Goal: Entertainment & Leisure: Browse casually

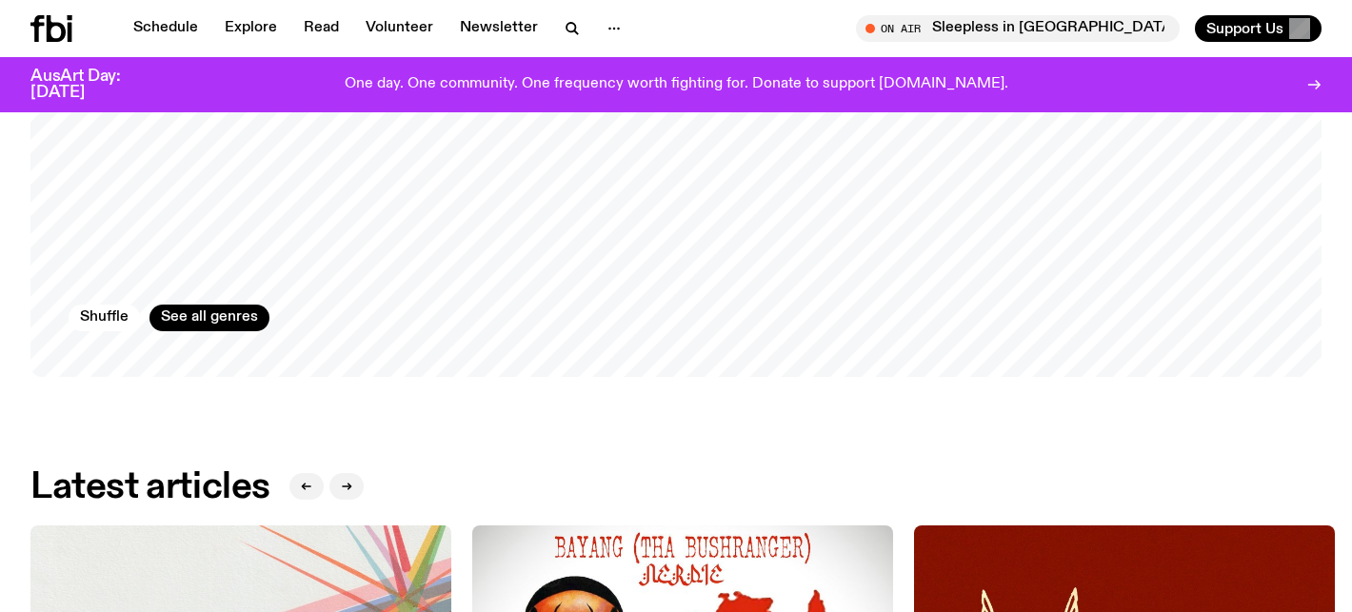
scroll to position [1990, 0]
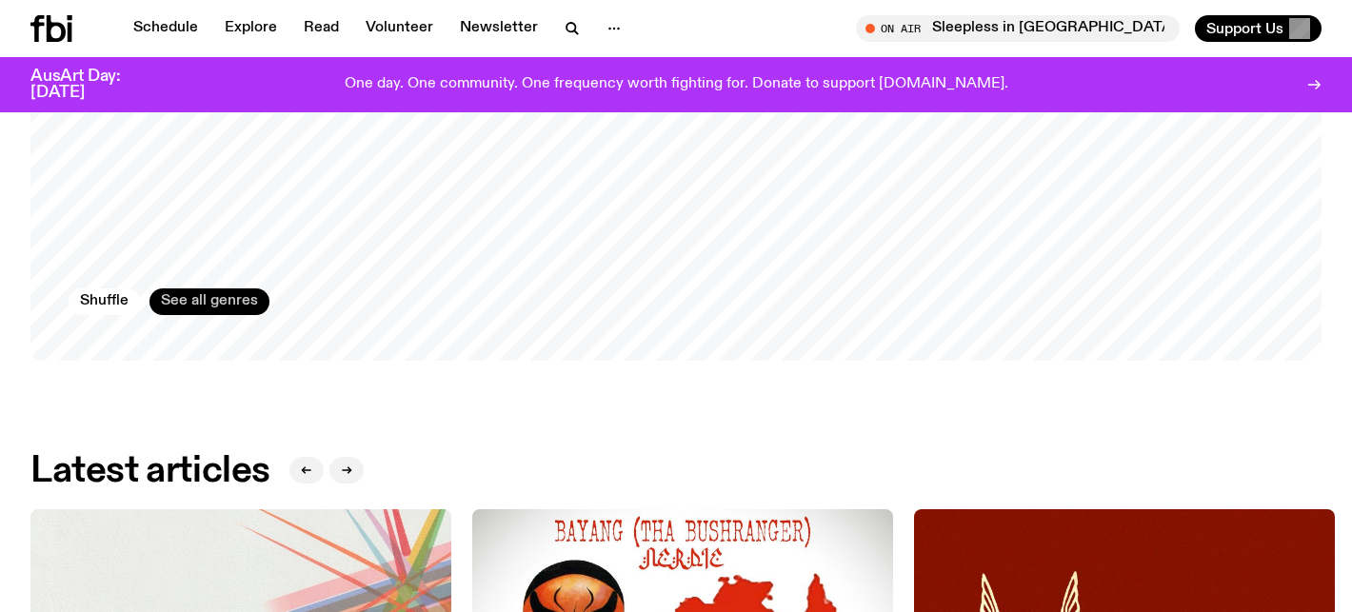
click at [237, 288] on link "See all genres" at bounding box center [209, 301] width 120 height 27
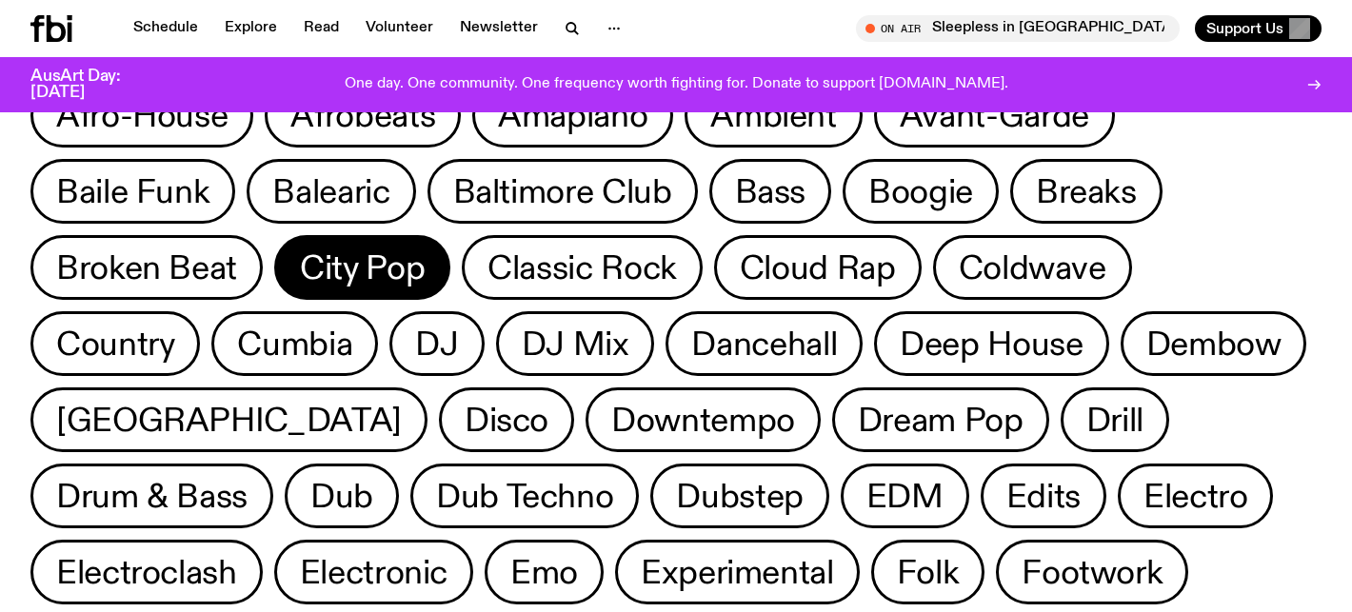
scroll to position [108, 0]
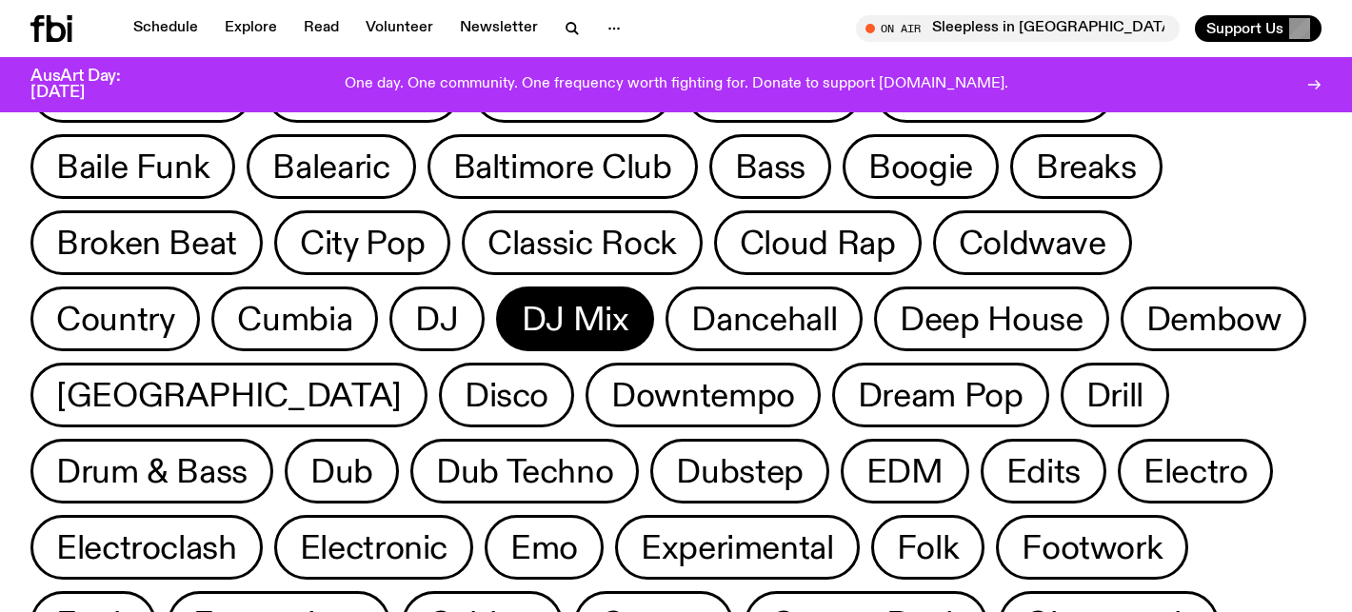
click at [564, 315] on span "DJ Mix" at bounding box center [576, 319] width 108 height 37
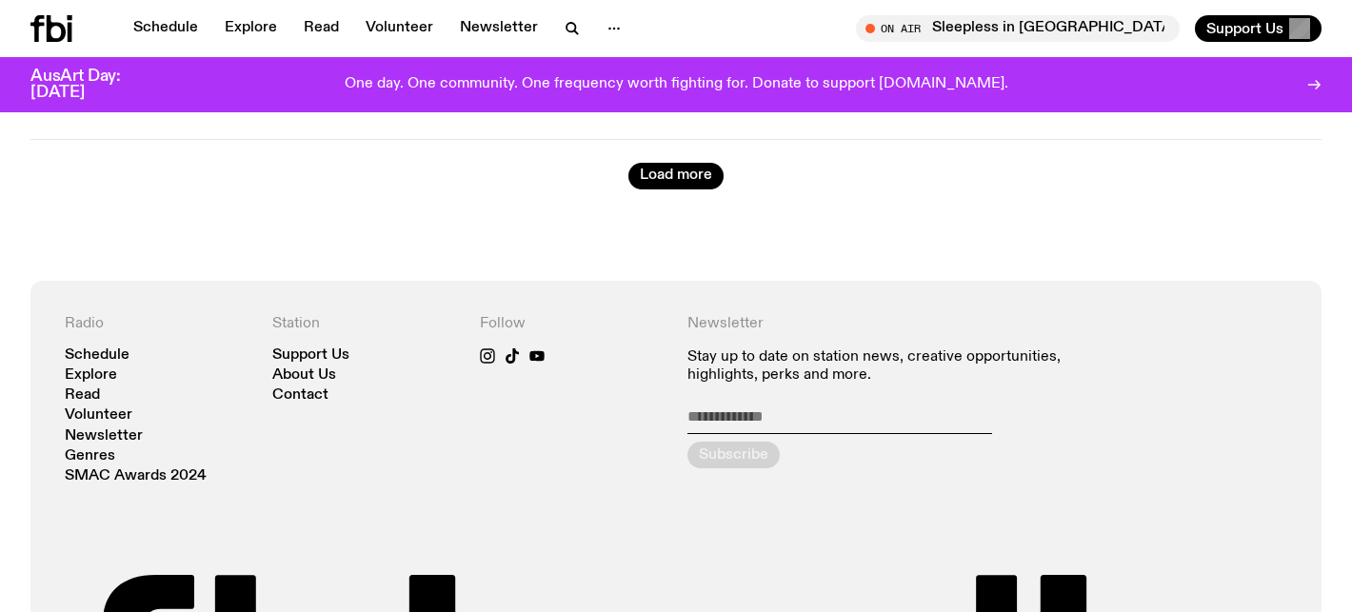
scroll to position [5128, 0]
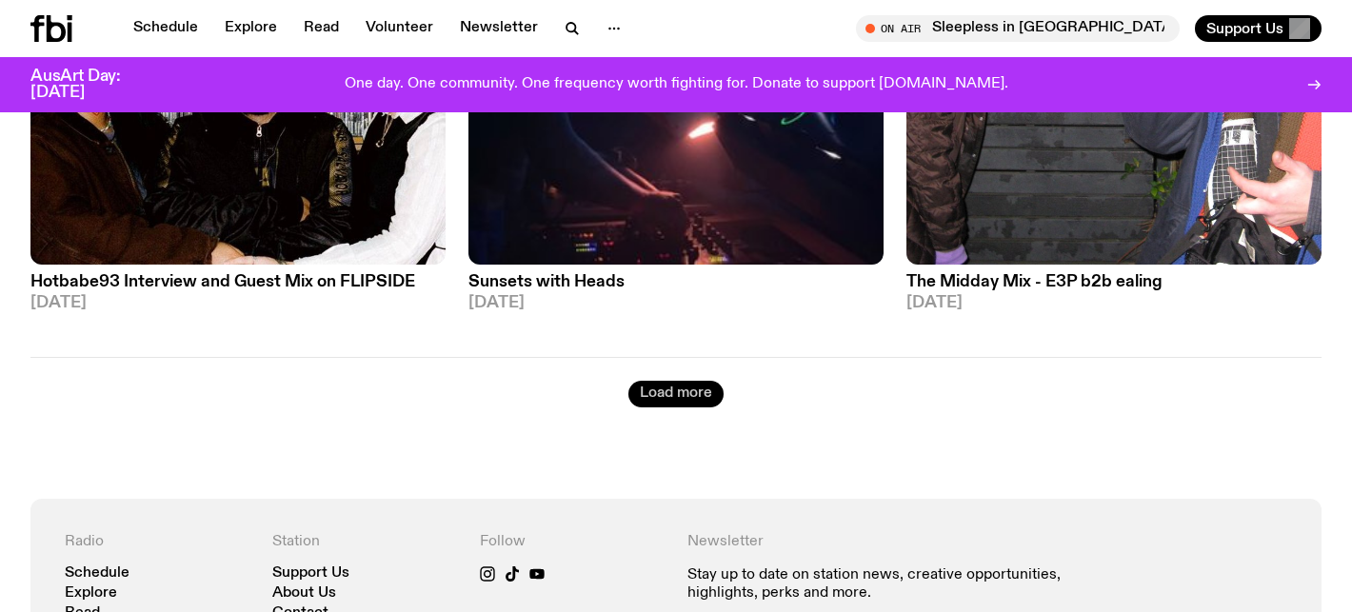
click at [678, 381] on button "Load more" at bounding box center [675, 394] width 95 height 27
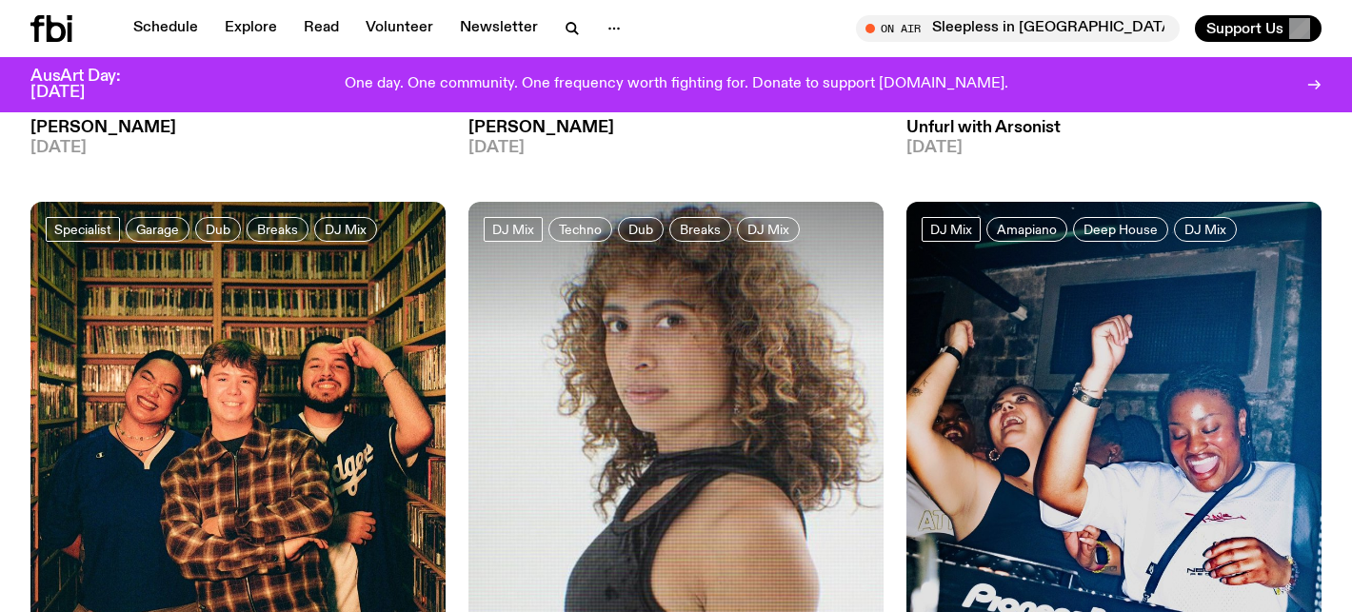
scroll to position [2154, 0]
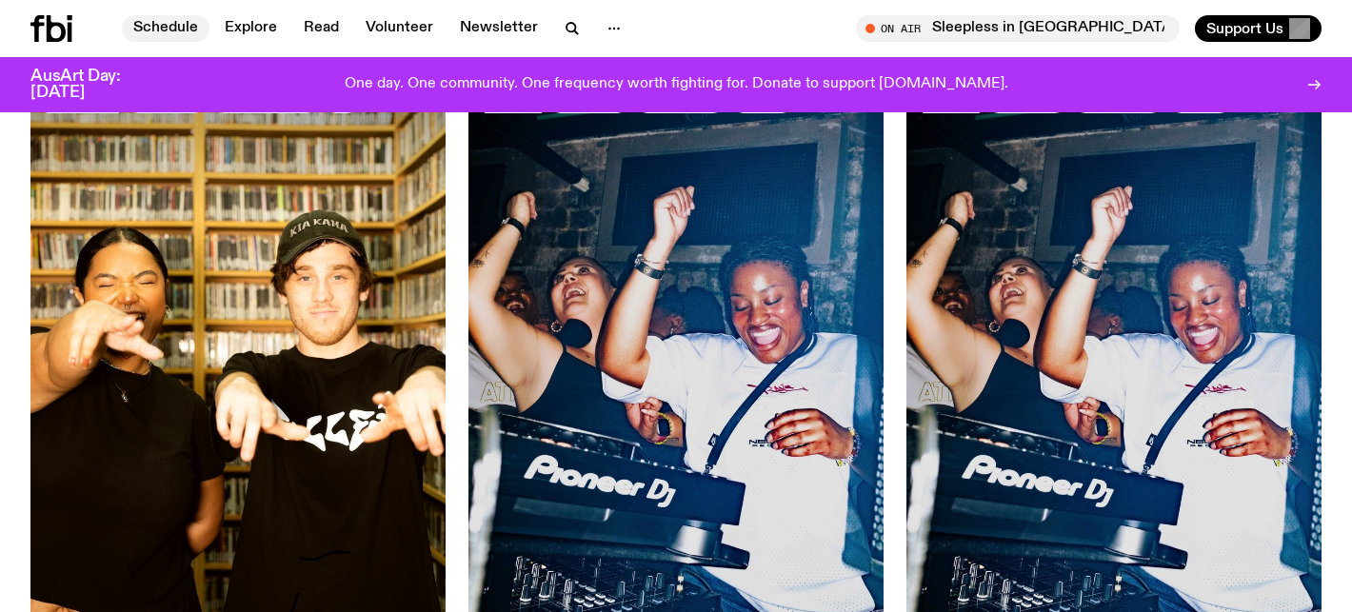
click at [155, 30] on link "Schedule" at bounding box center [166, 28] width 88 height 27
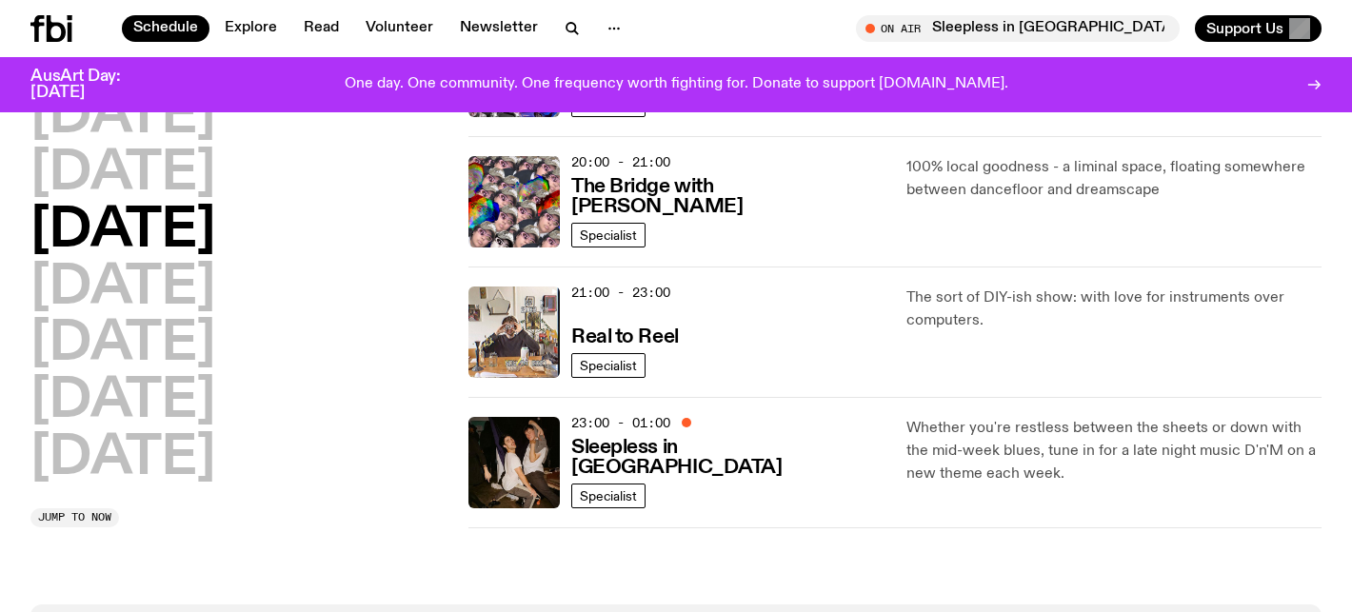
scroll to position [960, 0]
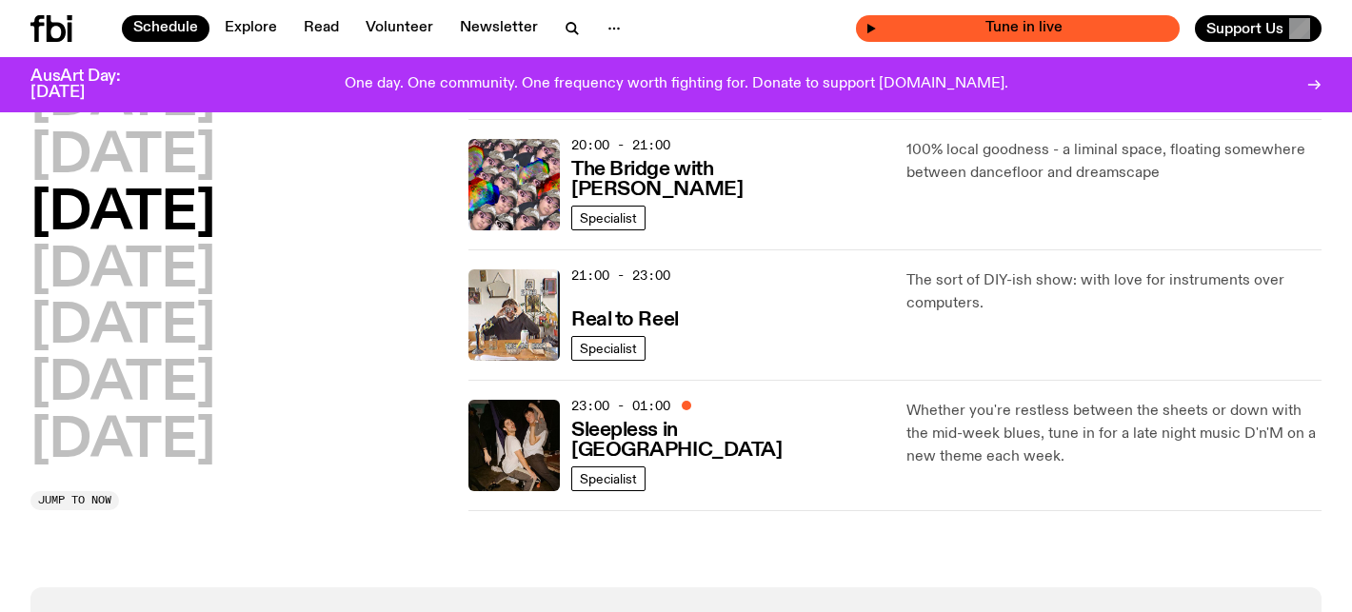
click at [877, 29] on icon "button" at bounding box center [870, 28] width 11 height 11
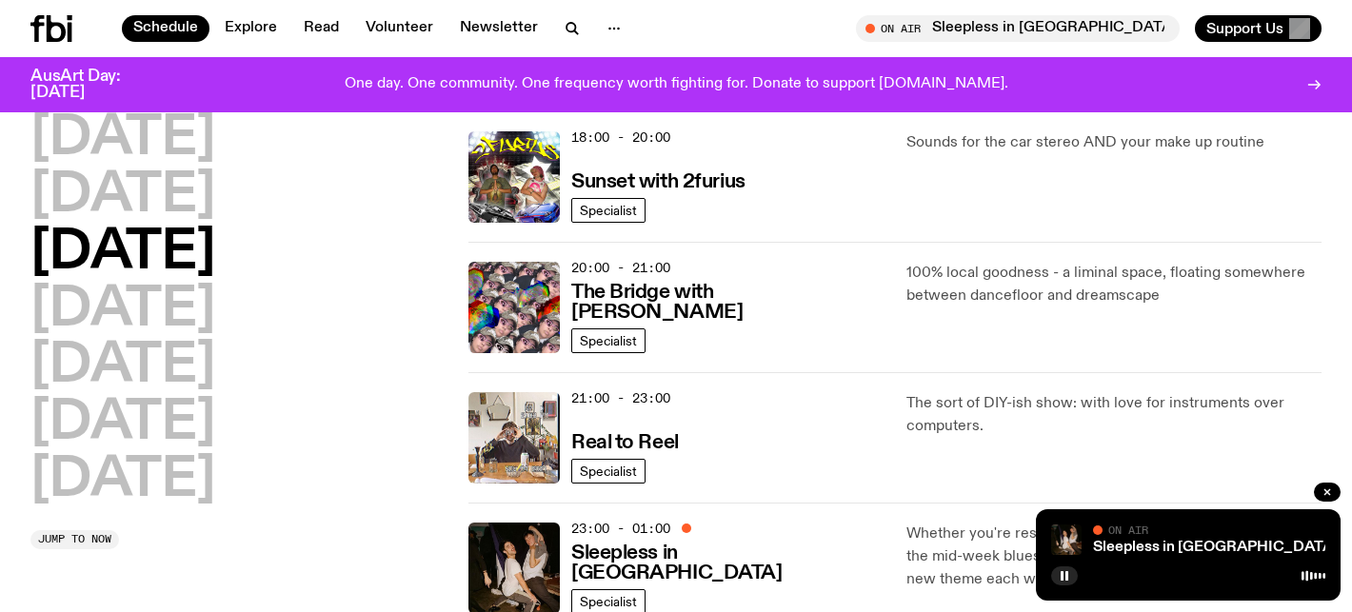
scroll to position [787, 0]
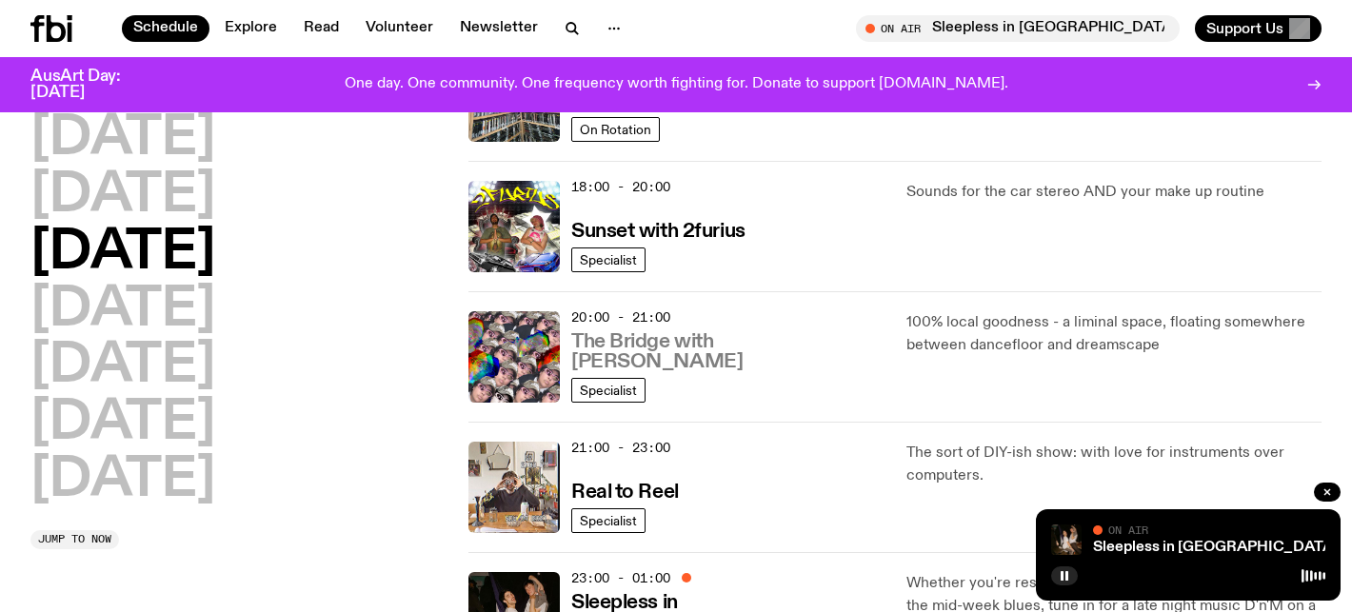
click at [671, 360] on h3 "The Bridge with [PERSON_NAME]" at bounding box center [727, 352] width 312 height 40
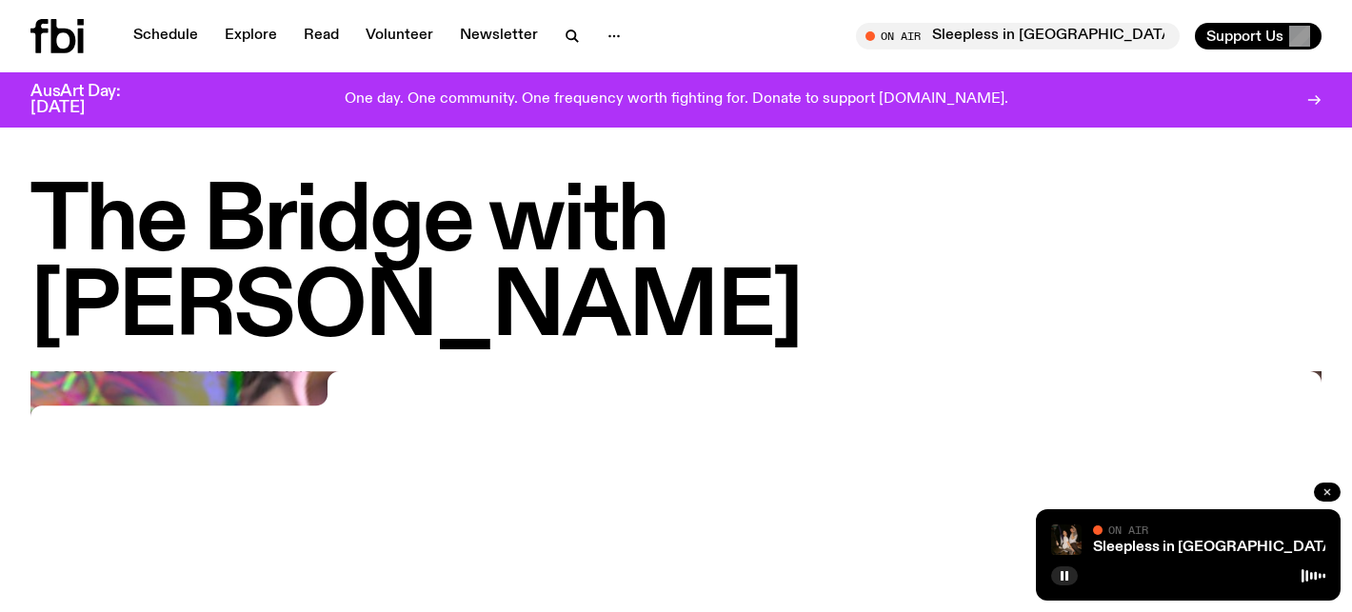
click at [1323, 497] on icon "button" at bounding box center [1326, 491] width 11 height 11
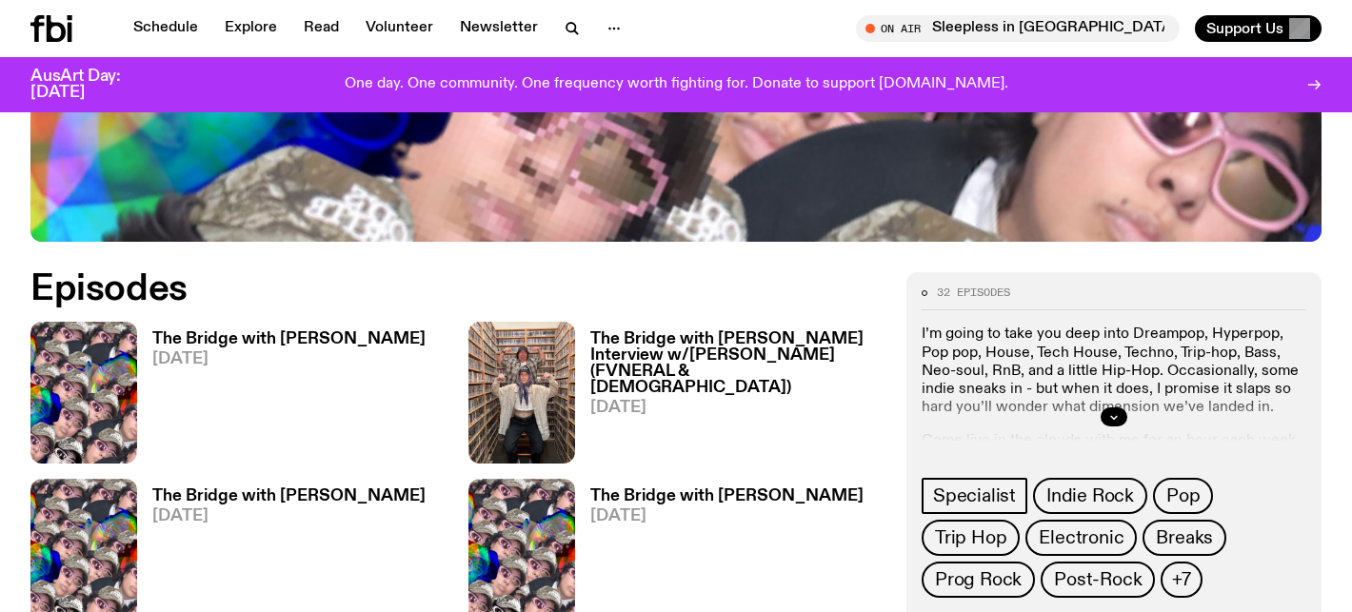
scroll to position [839, 0]
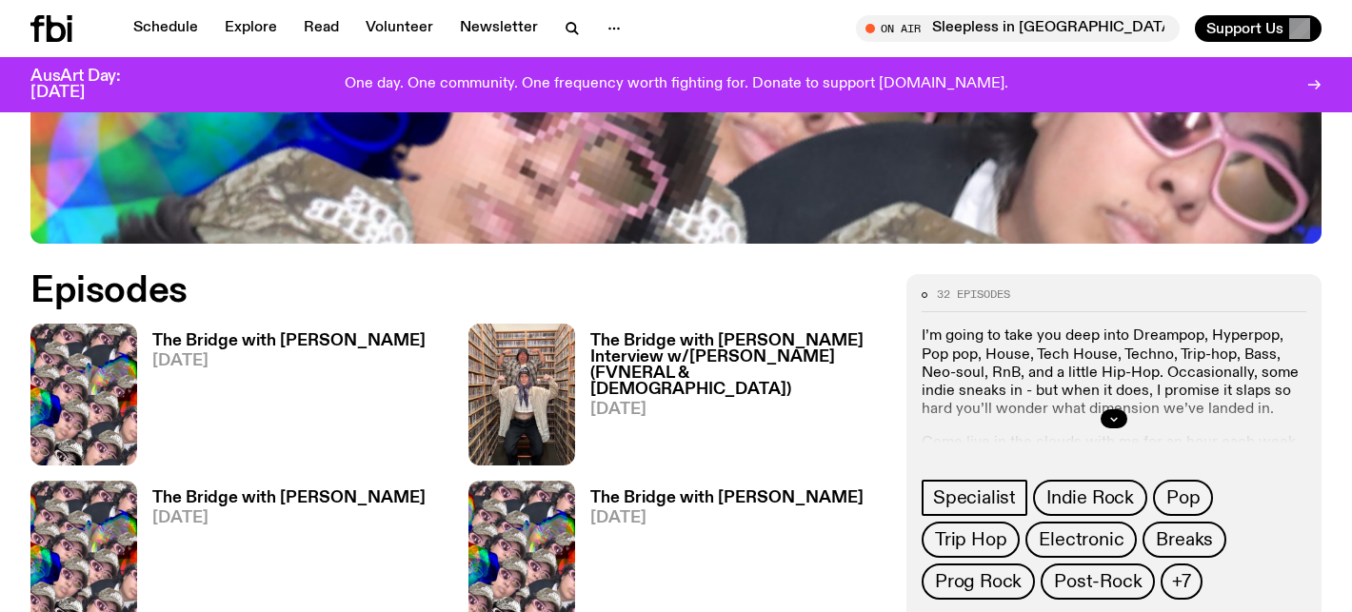
click at [261, 333] on h3 "The Bridge with [PERSON_NAME]" at bounding box center [288, 341] width 273 height 16
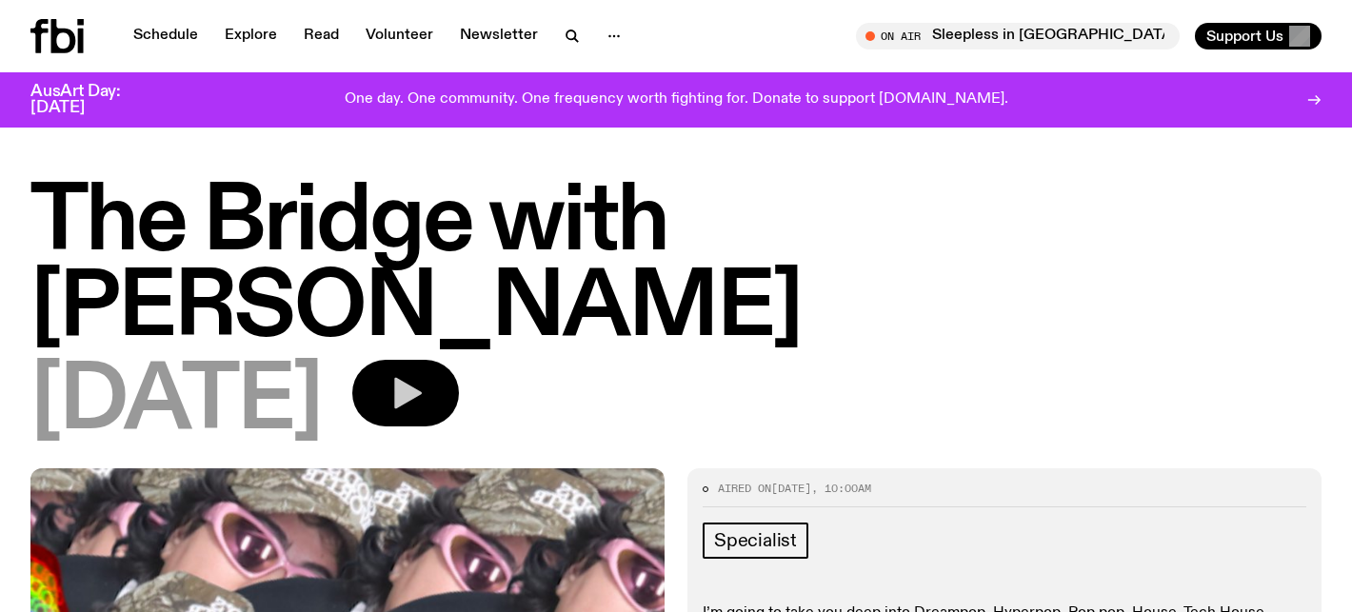
click at [459, 360] on button "button" at bounding box center [405, 393] width 107 height 67
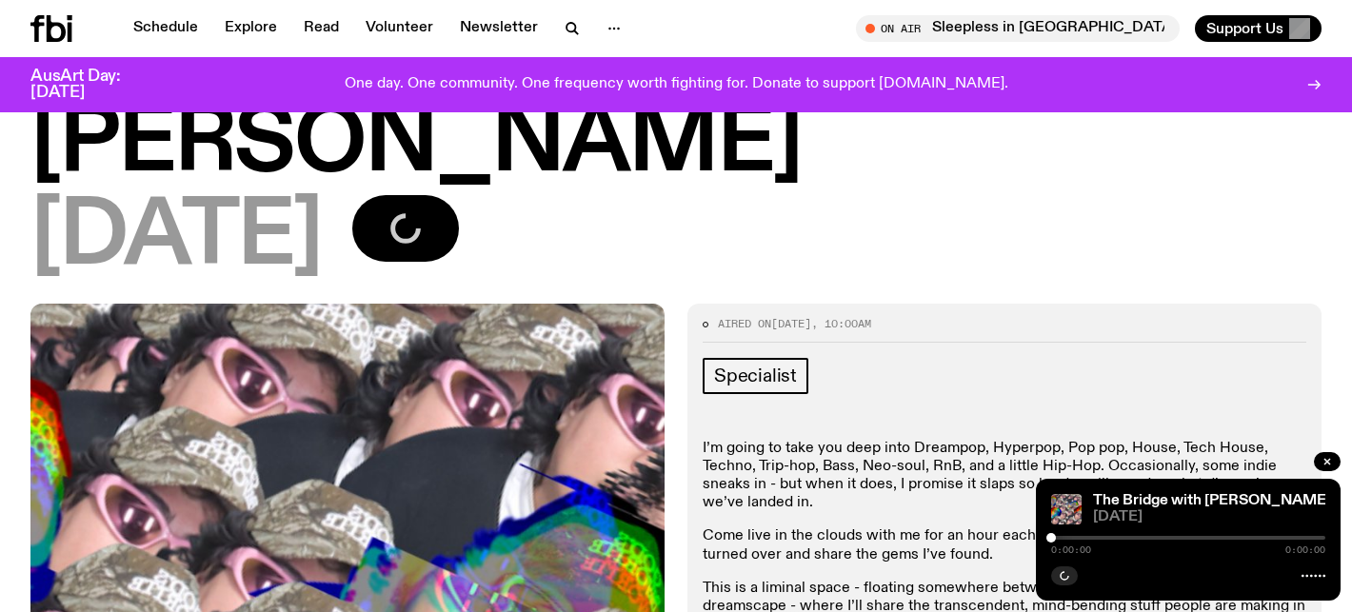
scroll to position [158, 0]
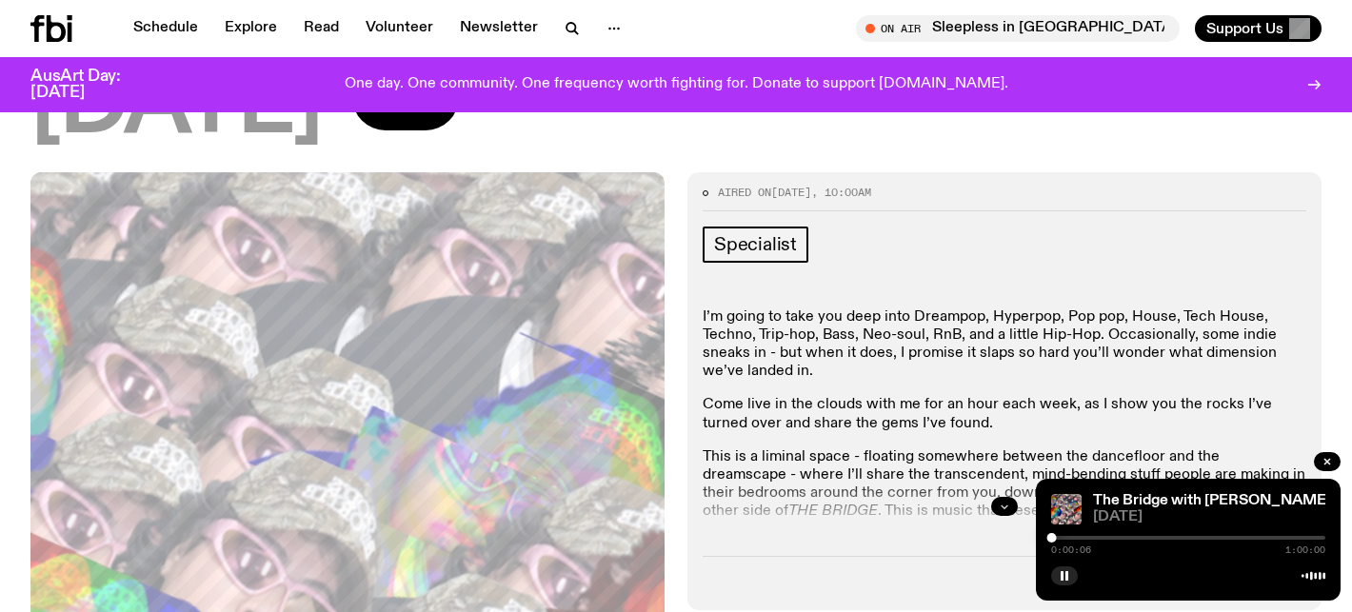
click at [1008, 501] on icon "button" at bounding box center [1004, 506] width 11 height 11
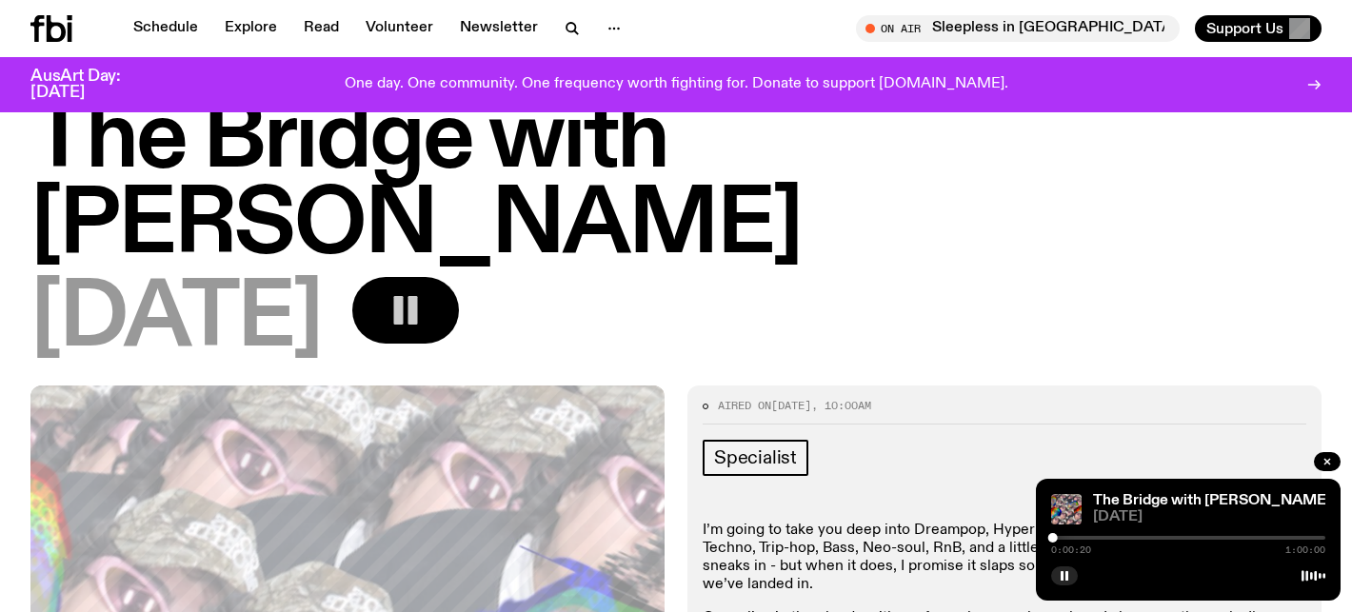
scroll to position [40, 0]
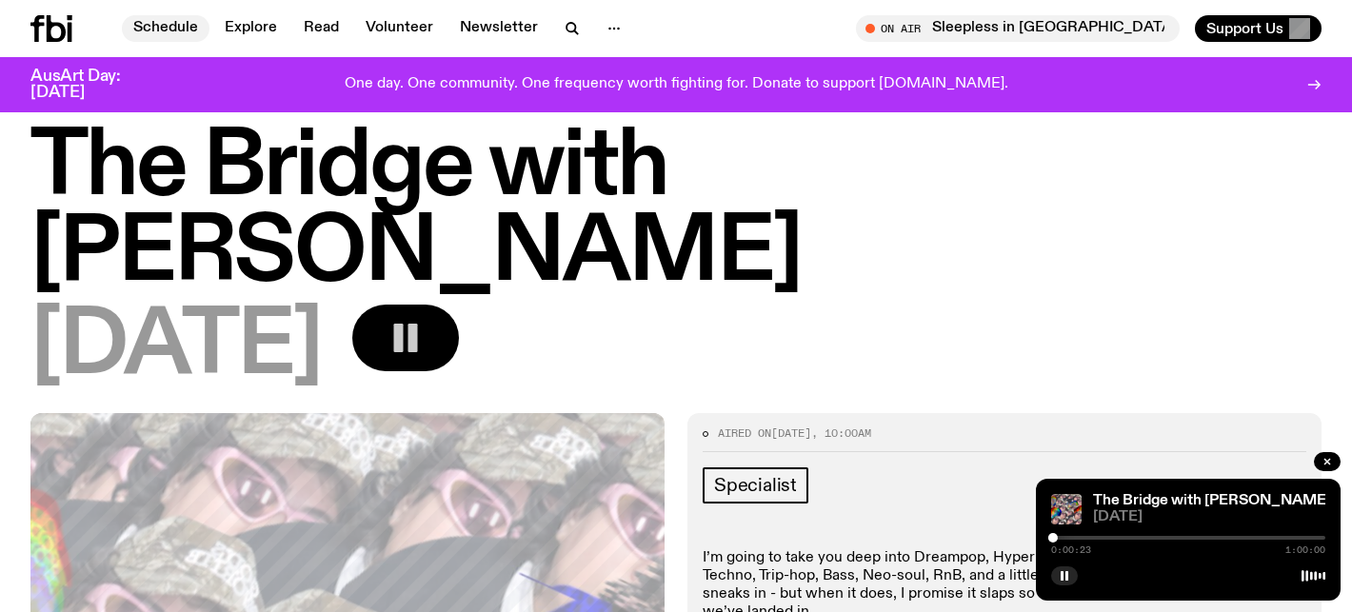
click at [163, 35] on link "Schedule" at bounding box center [166, 28] width 88 height 27
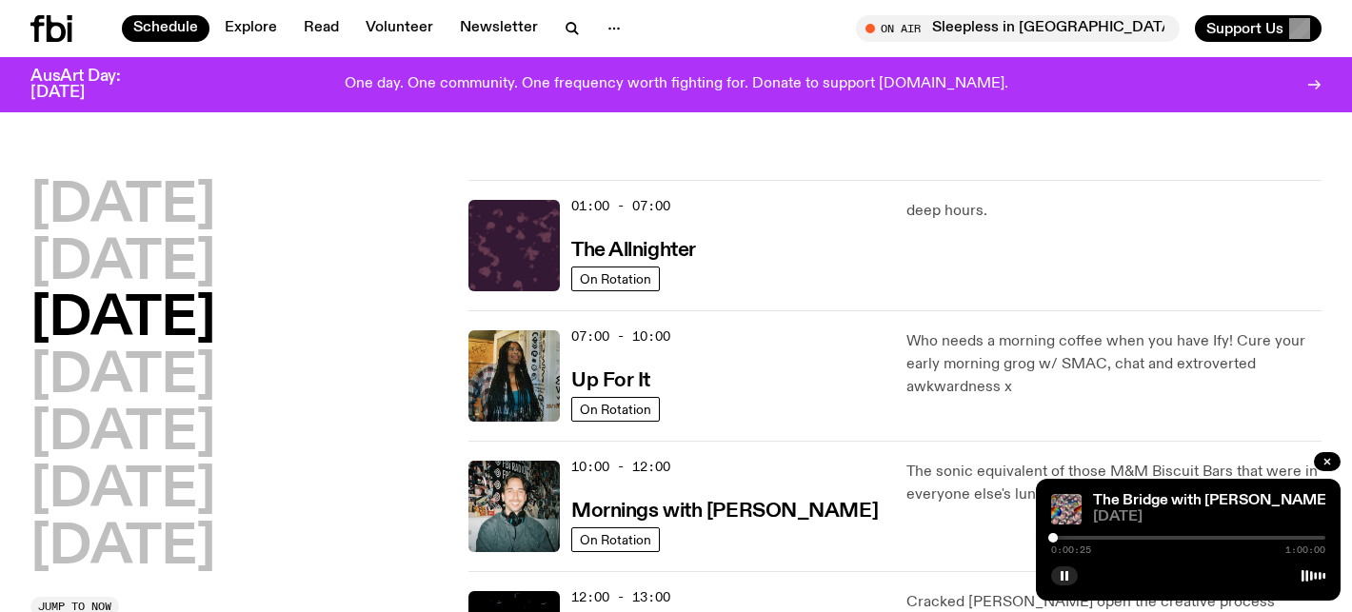
scroll to position [24, 0]
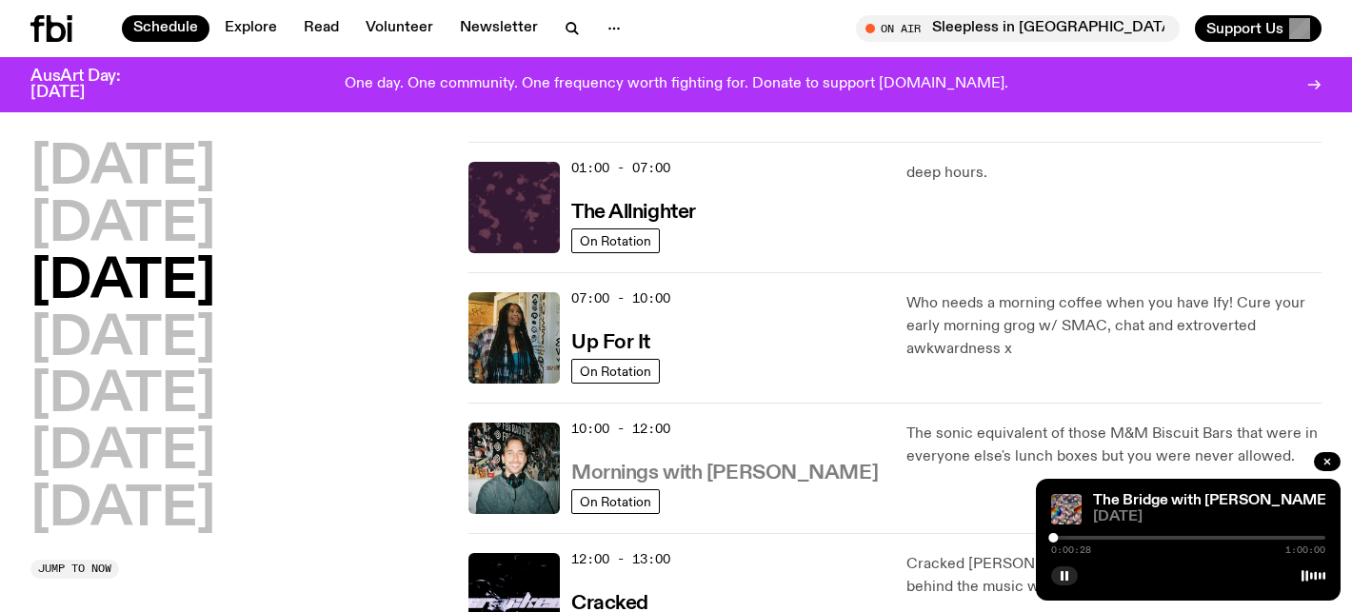
click at [732, 469] on h3 "Mornings with [PERSON_NAME]" at bounding box center [724, 474] width 307 height 20
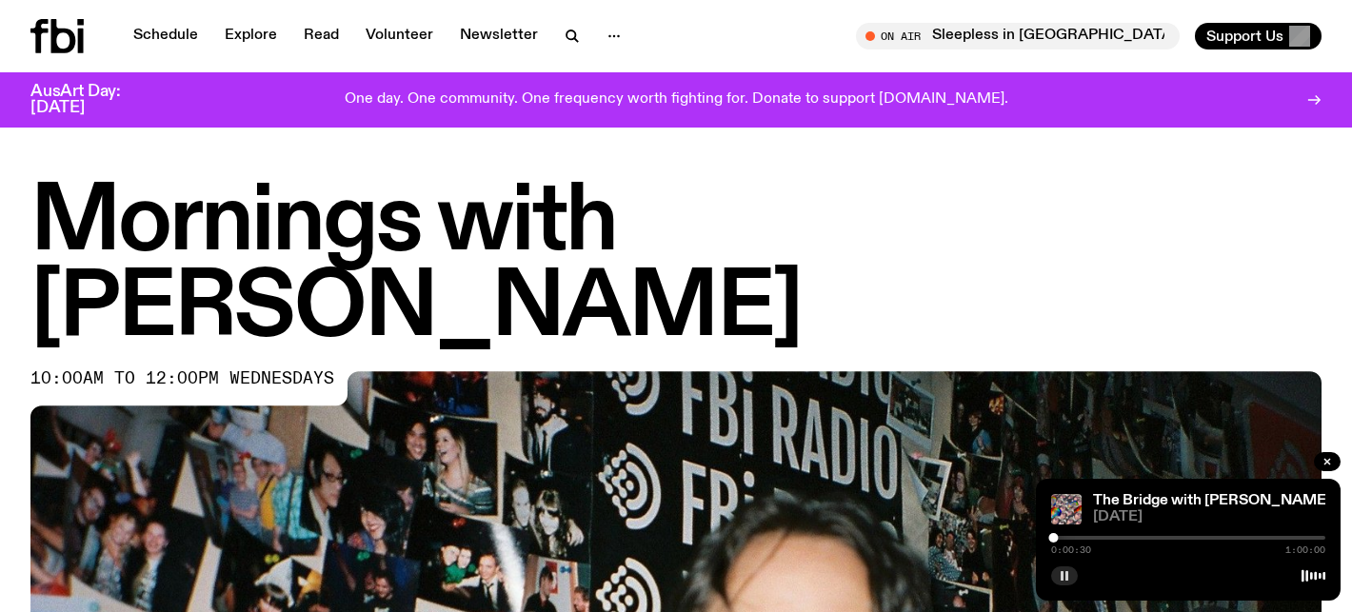
click at [1064, 580] on icon "button" at bounding box center [1064, 575] width 11 height 11
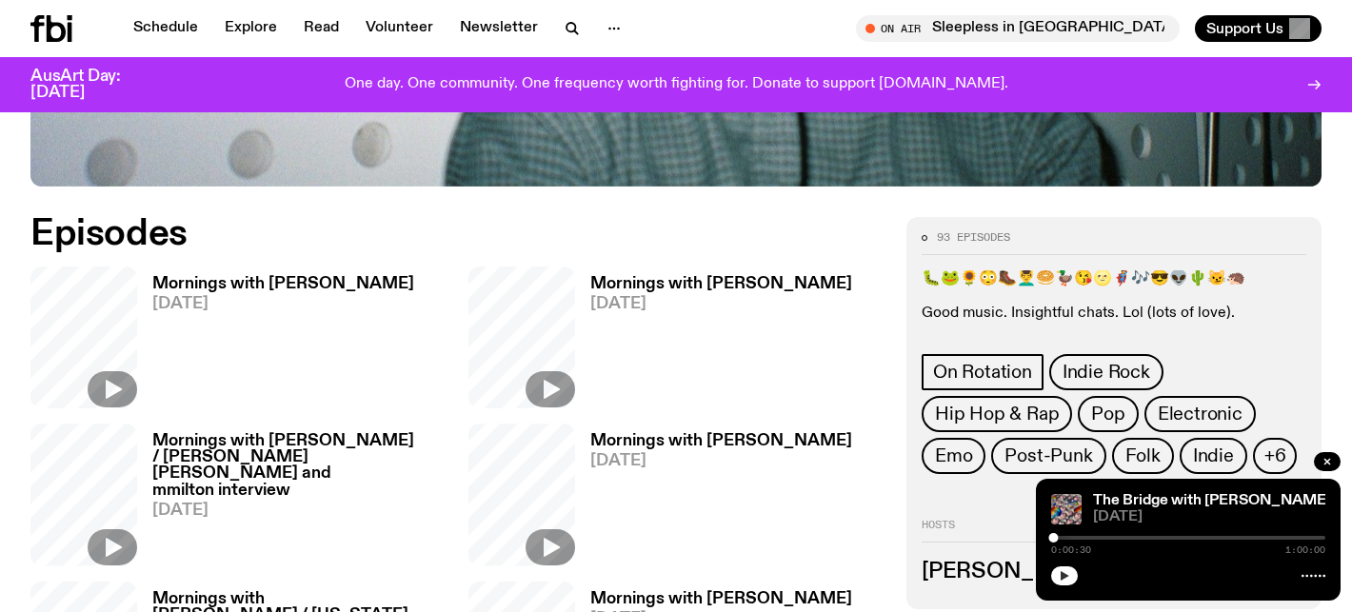
scroll to position [908, 0]
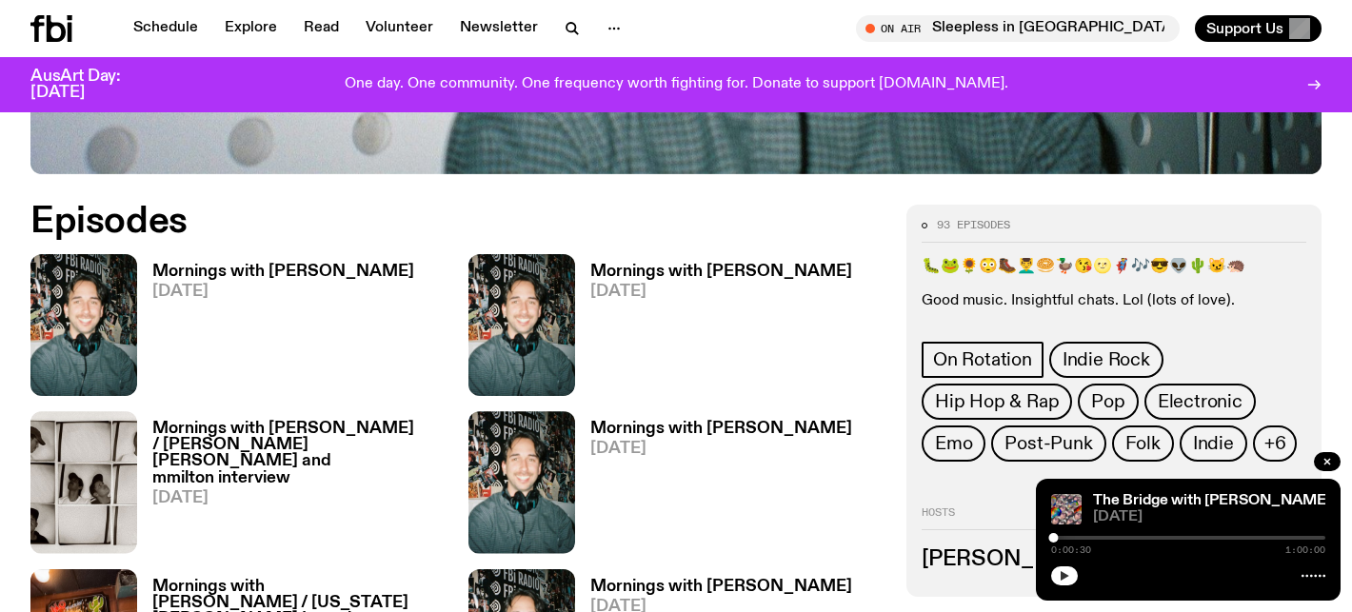
click at [281, 254] on div "Mornings with [PERSON_NAME] [DATE]" at bounding box center [275, 325] width 277 height 142
click at [276, 264] on h3 "Mornings with [PERSON_NAME]" at bounding box center [283, 272] width 262 height 16
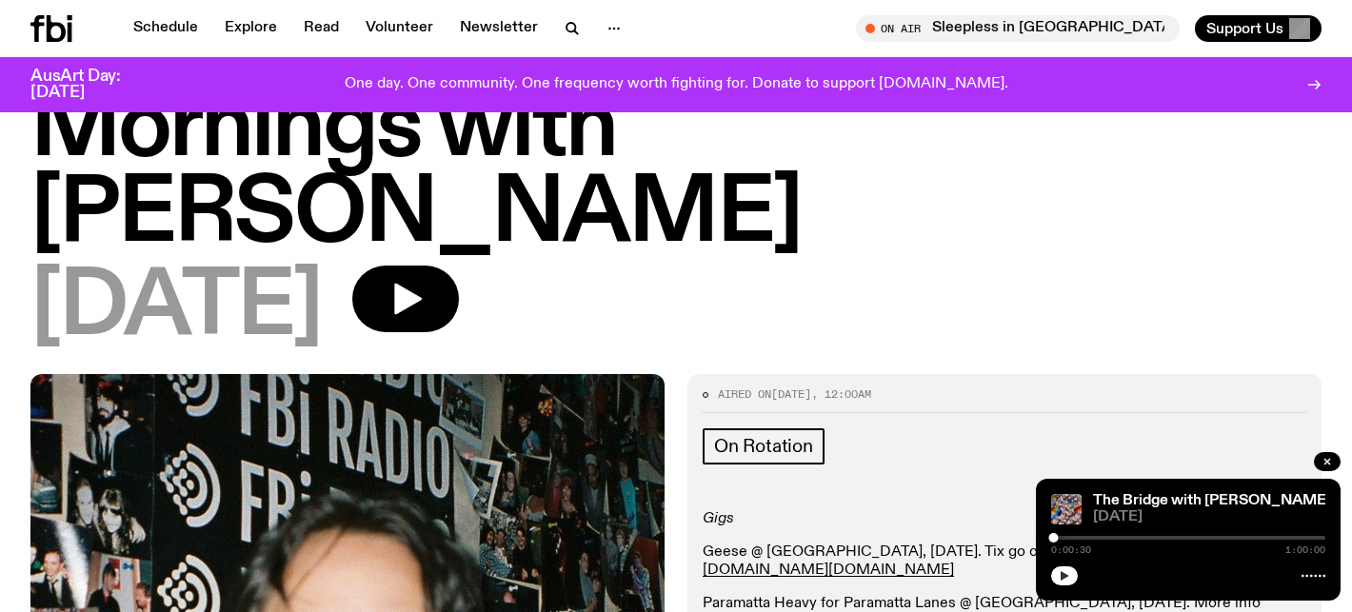
scroll to position [109, 0]
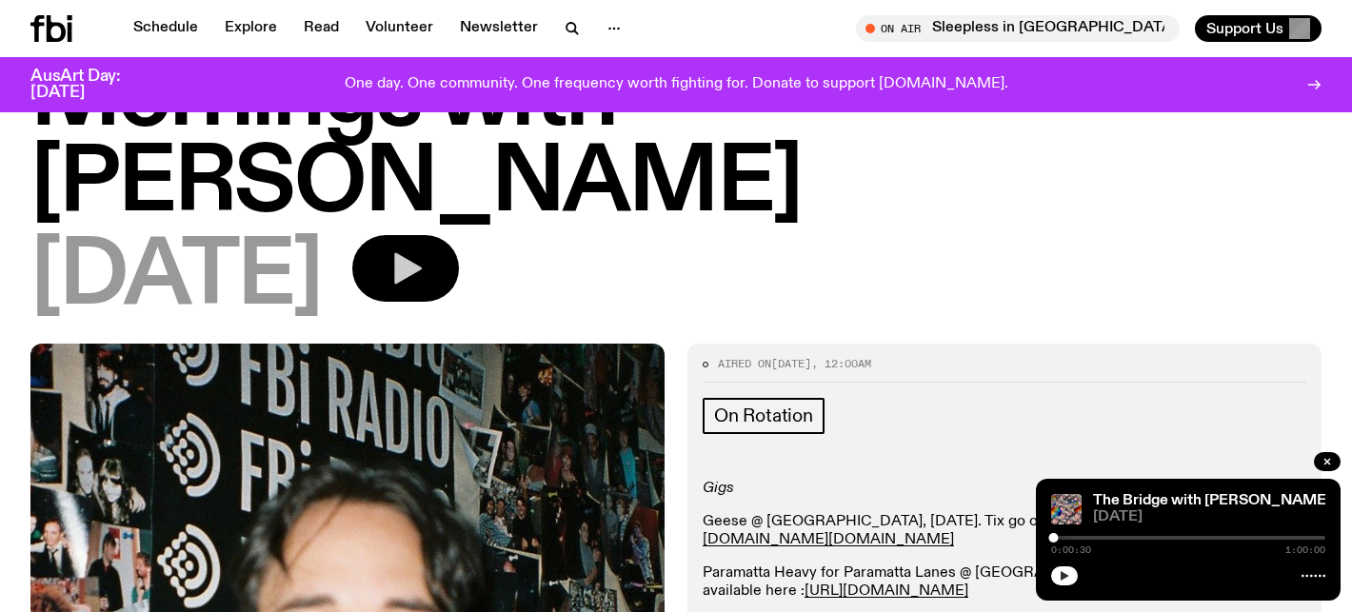
click at [422, 253] on icon "button" at bounding box center [408, 268] width 28 height 31
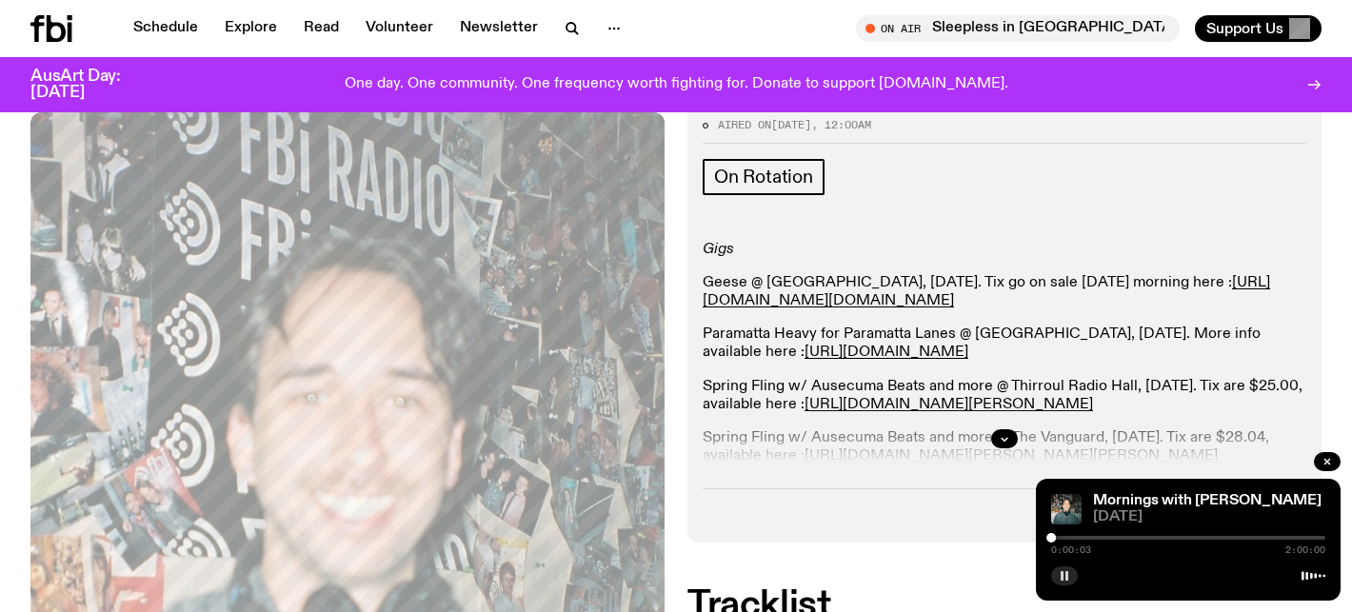
scroll to position [0, 0]
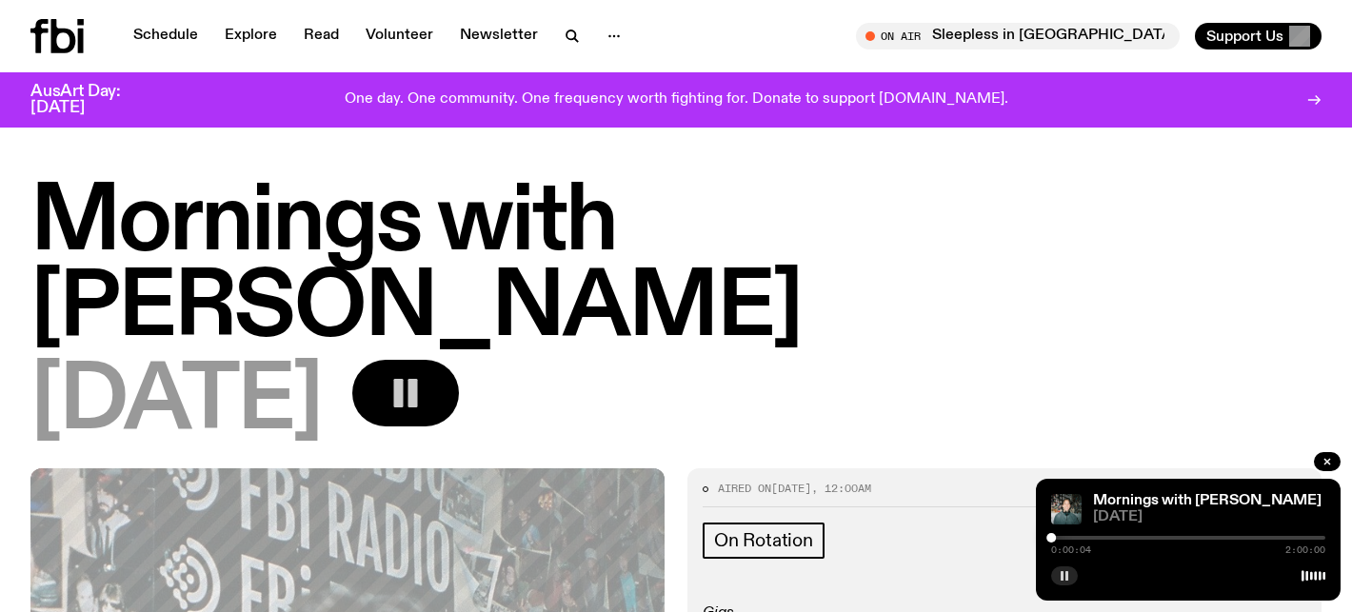
click at [69, 39] on icon at bounding box center [56, 36] width 53 height 34
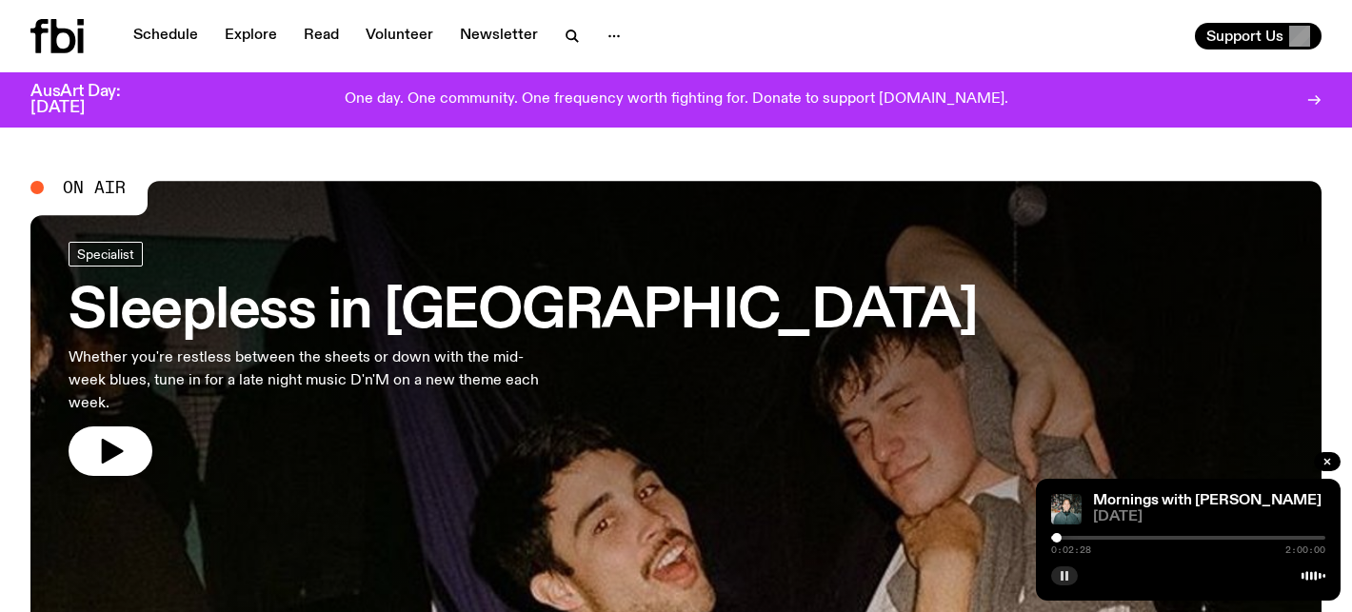
click at [1062, 538] on div at bounding box center [1188, 538] width 274 height 4
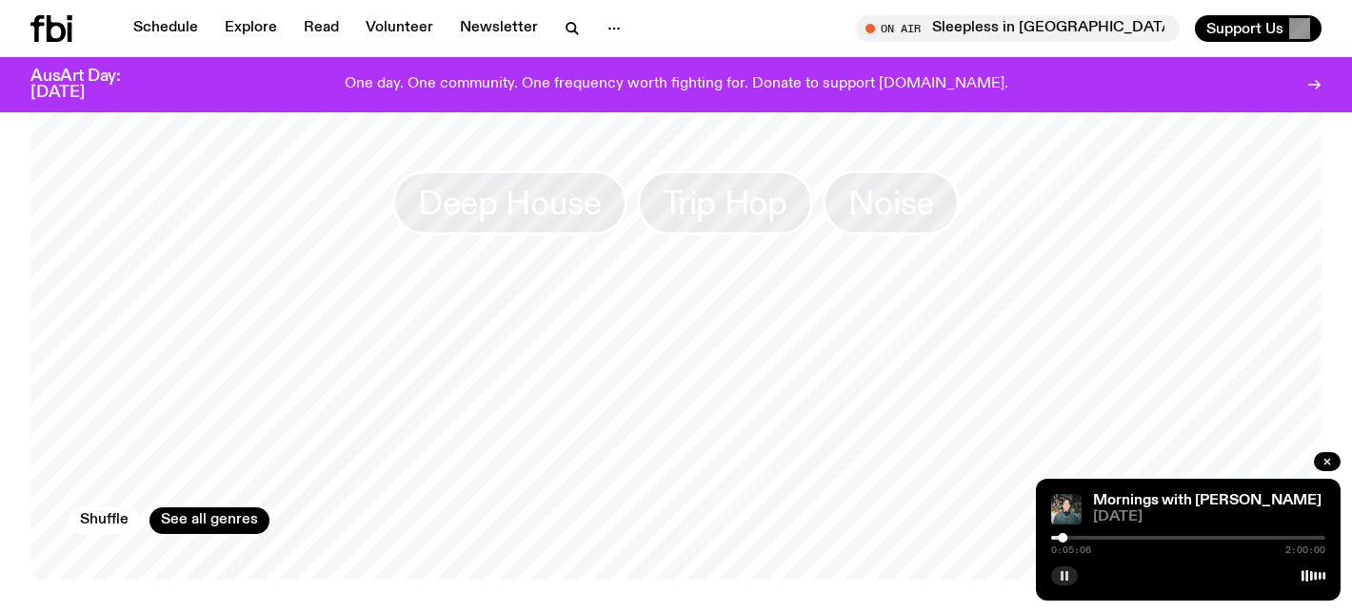
scroll to position [1759, 0]
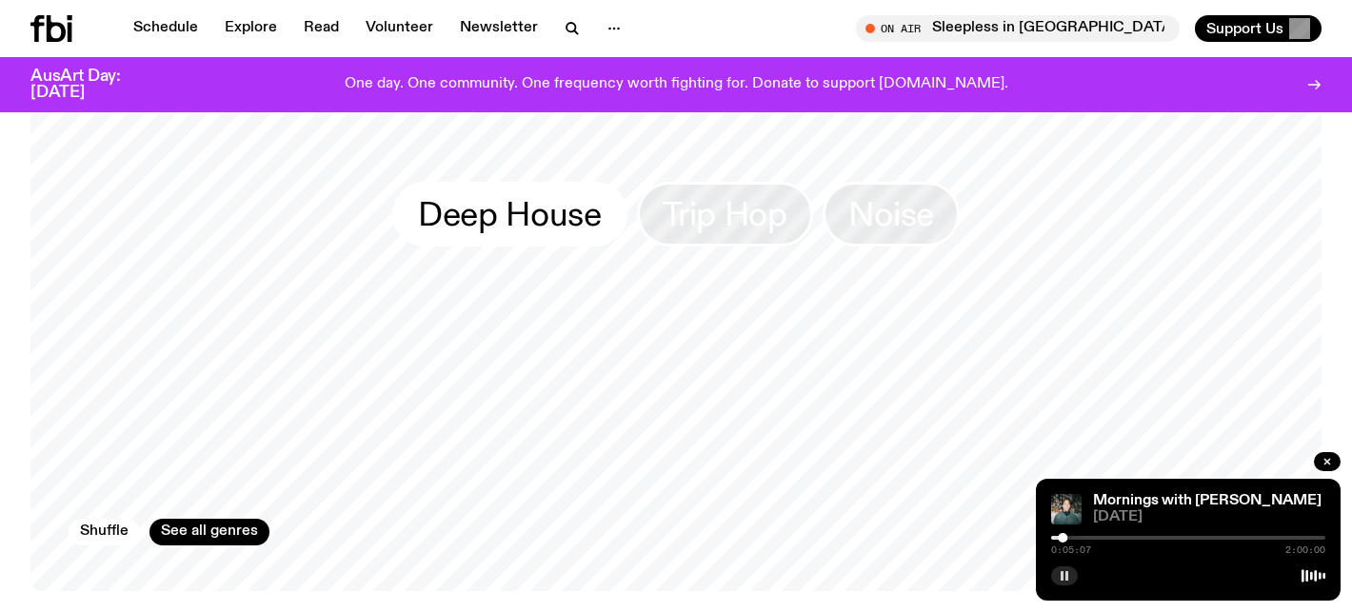
click at [540, 196] on span "Deep House" at bounding box center [509, 214] width 183 height 37
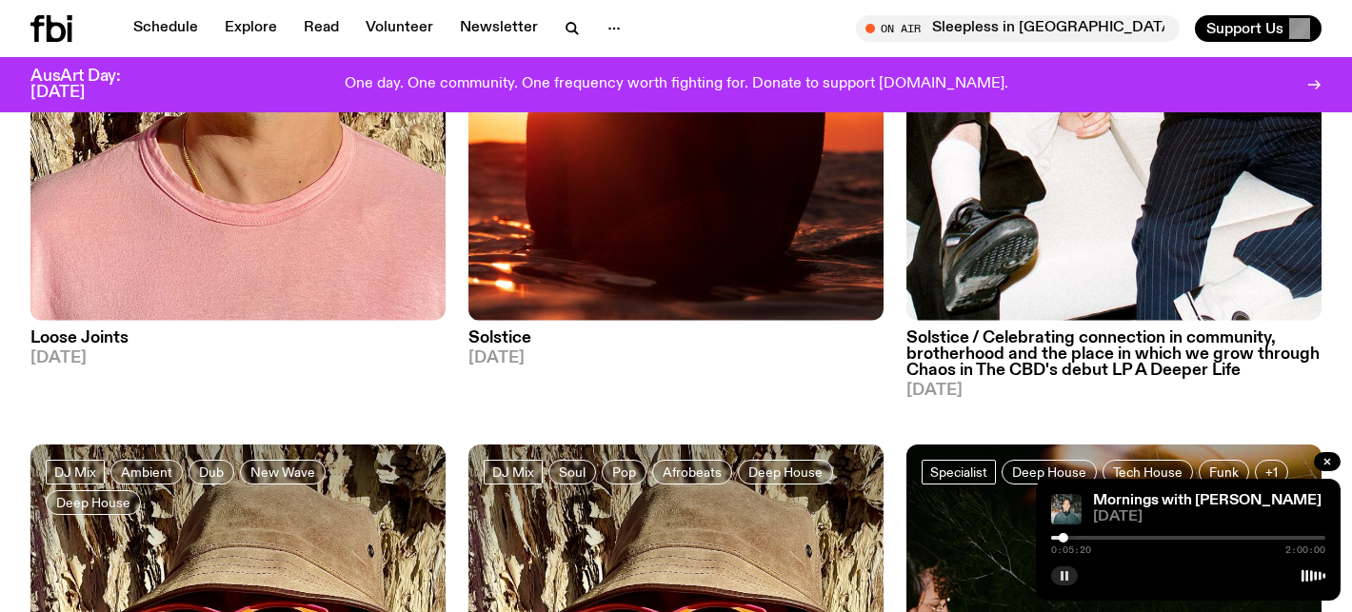
scroll to position [489, 0]
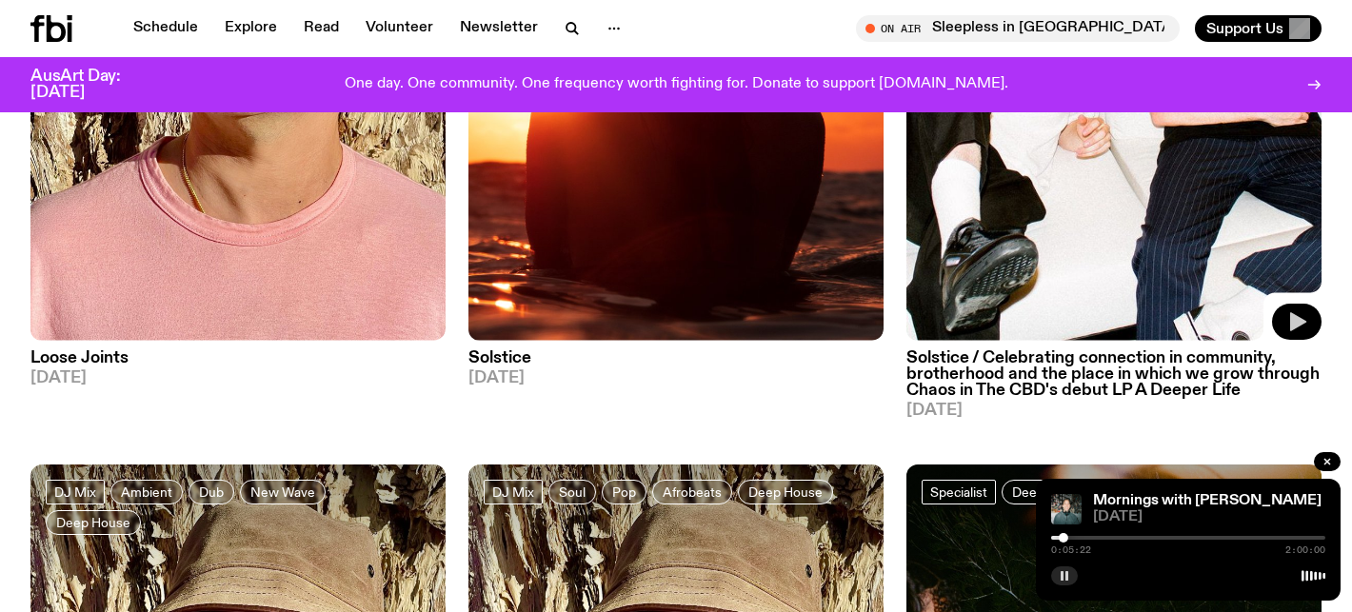
click at [1302, 317] on icon "button" at bounding box center [1296, 321] width 23 height 23
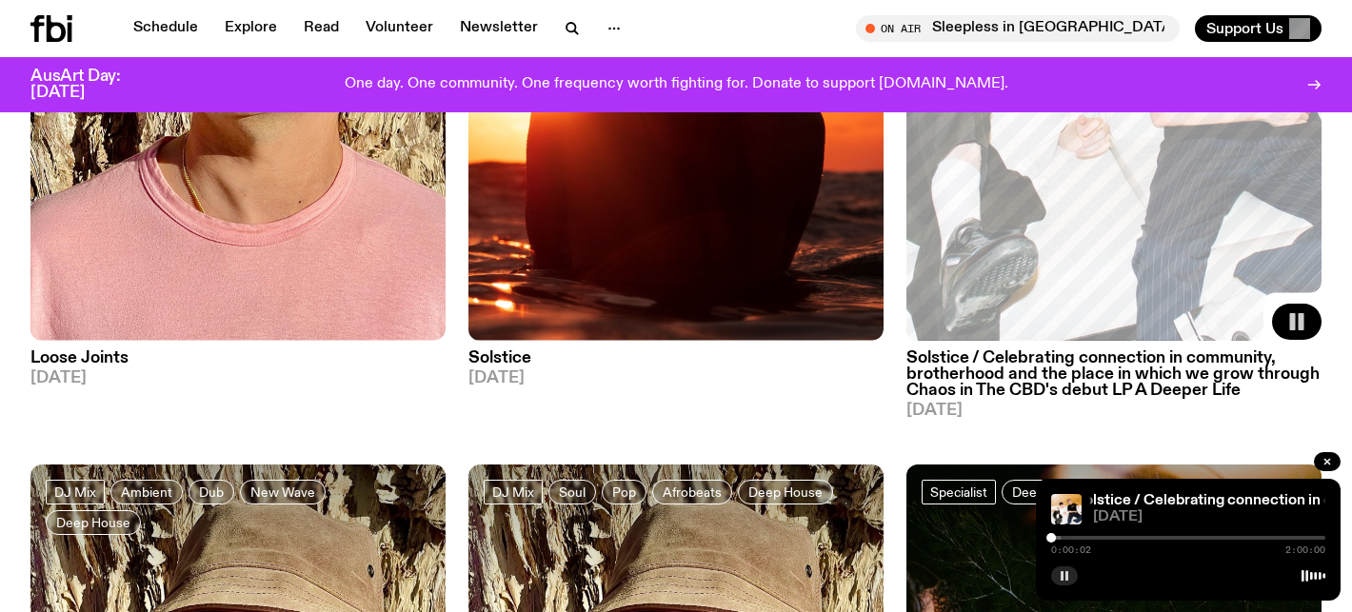
click at [1060, 537] on div at bounding box center [924, 538] width 274 height 4
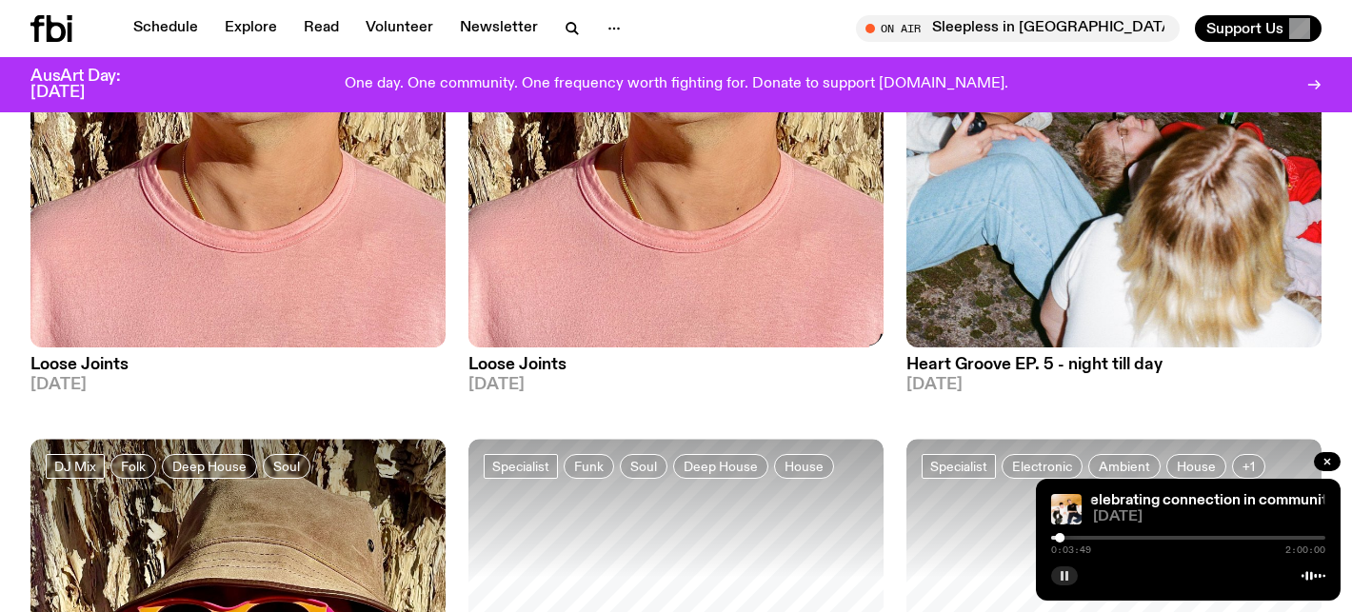
scroll to position [1176, 0]
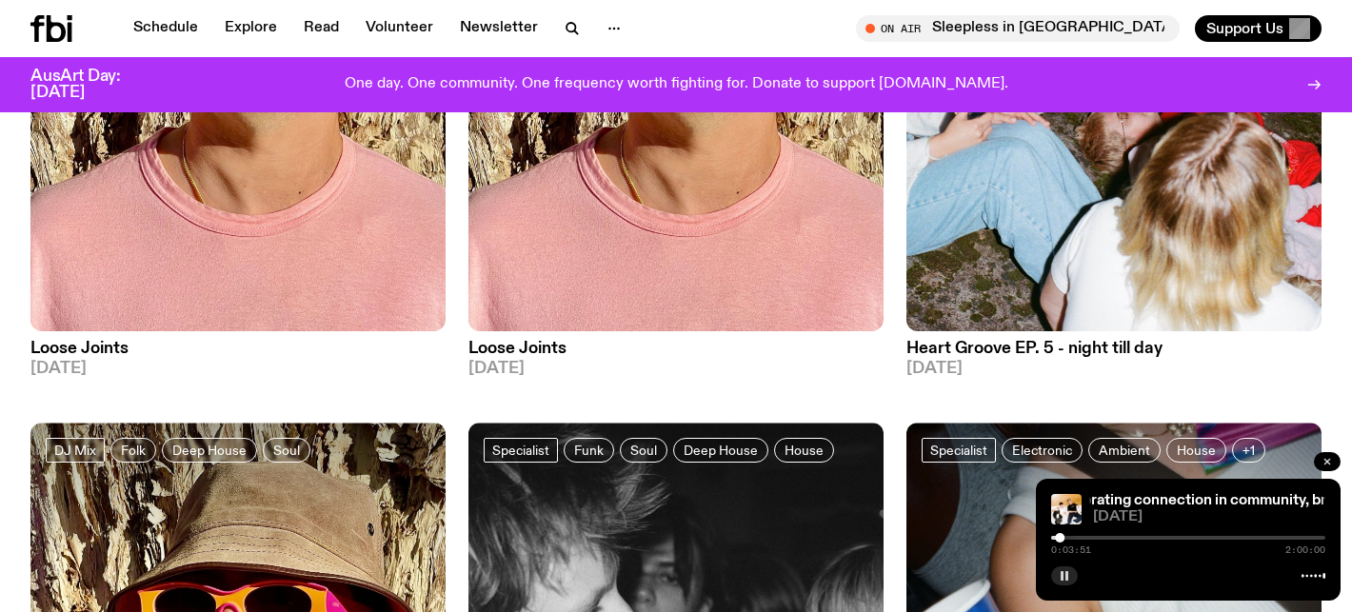
click at [1325, 464] on icon "button" at bounding box center [1327, 462] width 6 height 6
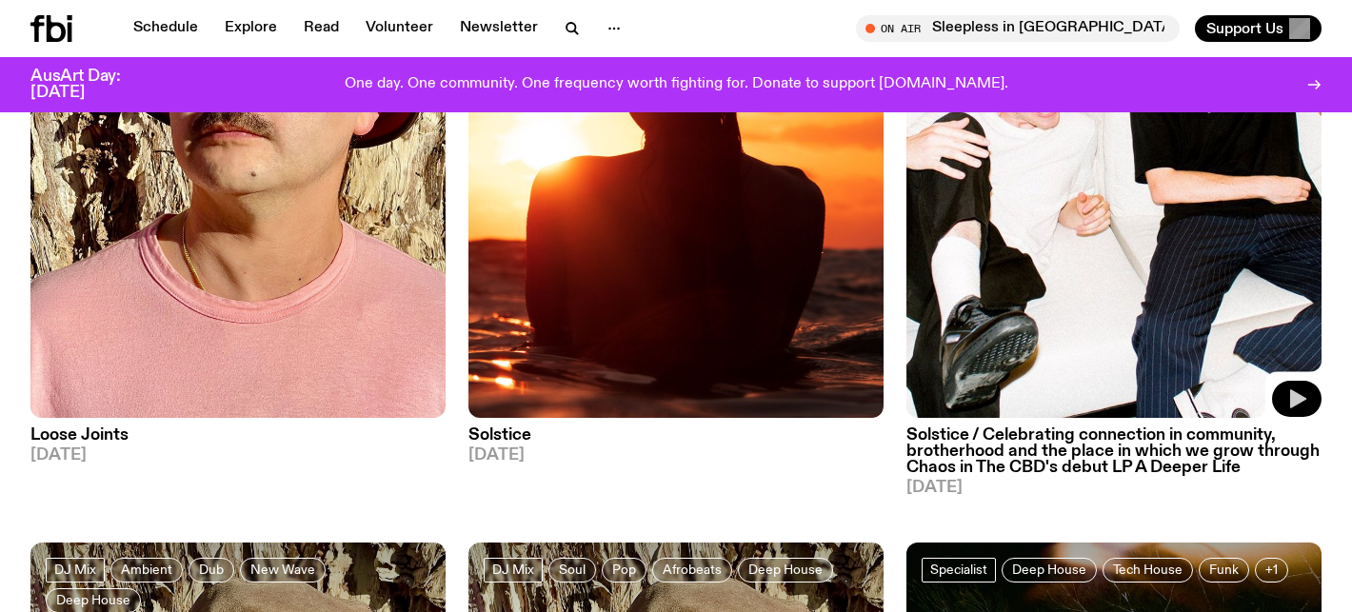
scroll to position [414, 0]
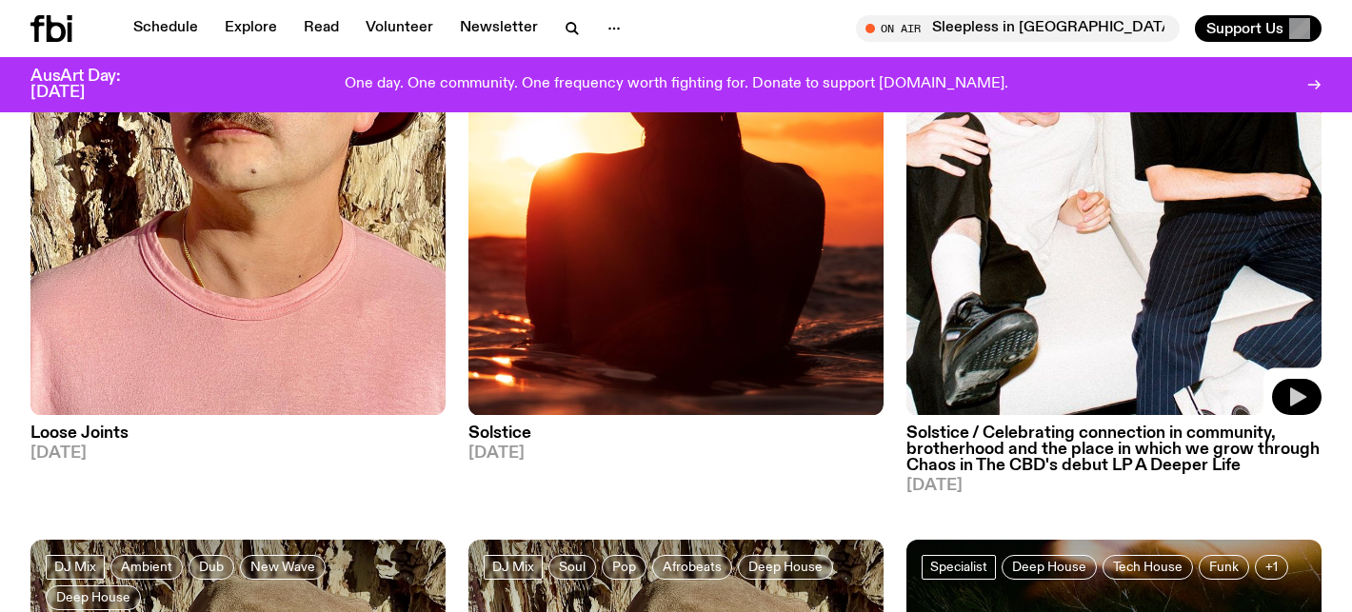
click at [1284, 388] on button "button" at bounding box center [1297, 397] width 50 height 36
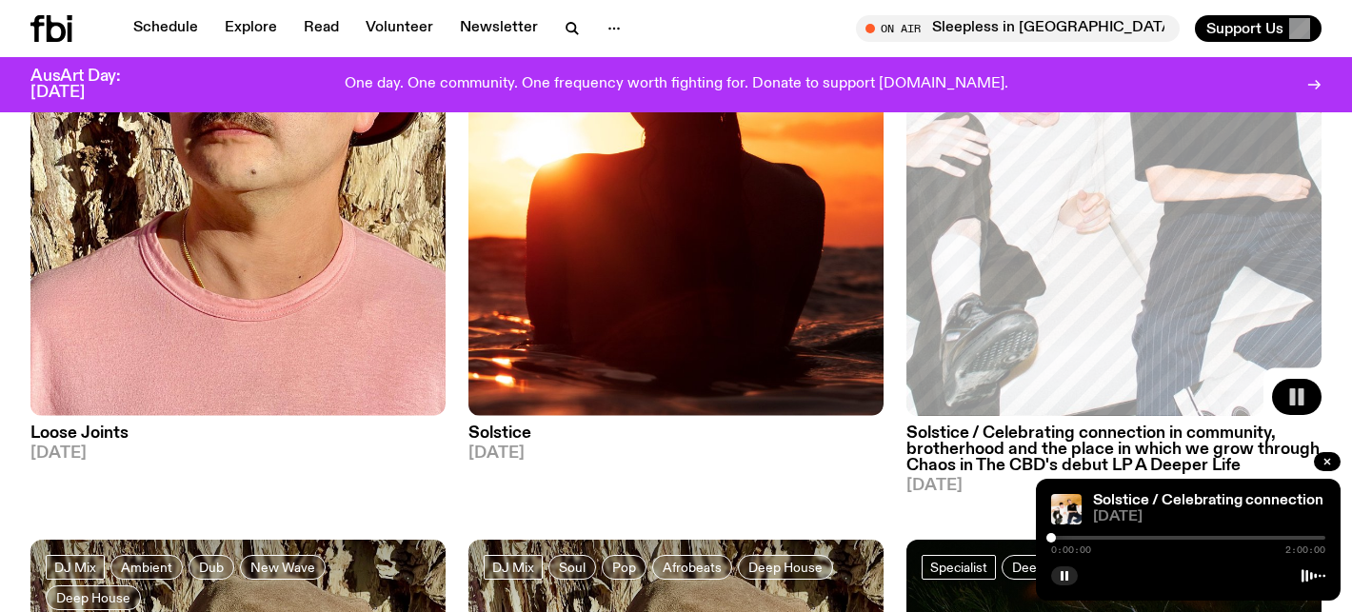
click at [1057, 538] on div at bounding box center [1188, 538] width 274 height 4
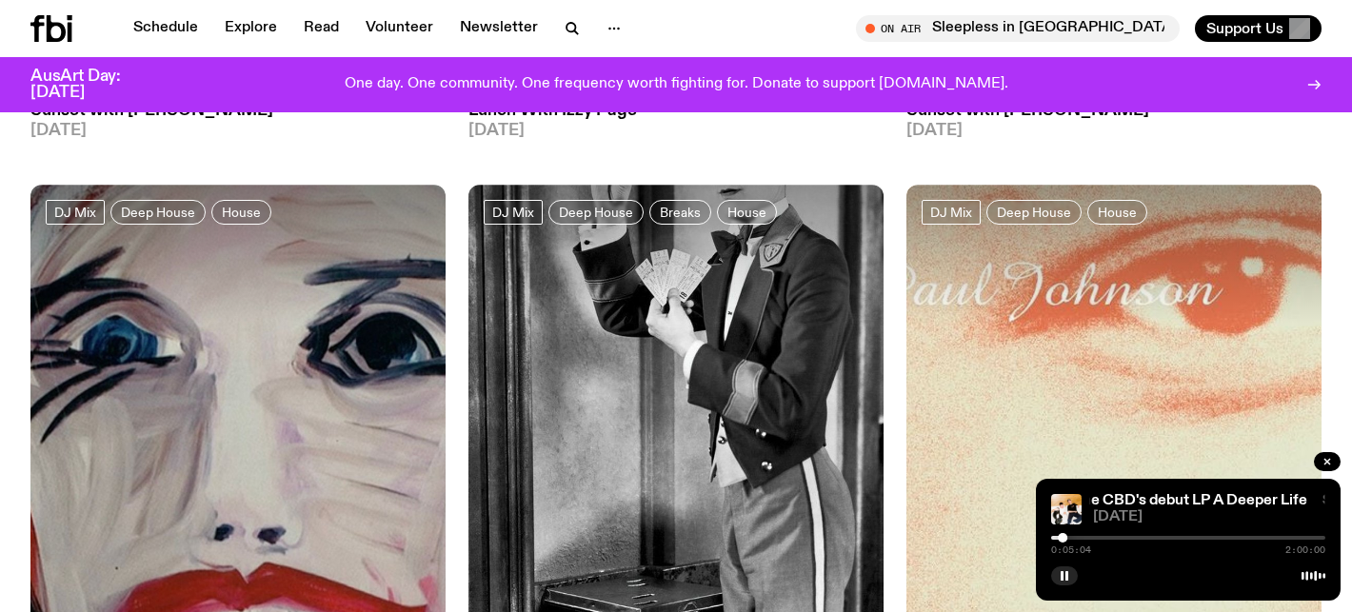
scroll to position [4678, 0]
